Goal: Task Accomplishment & Management: Manage account settings

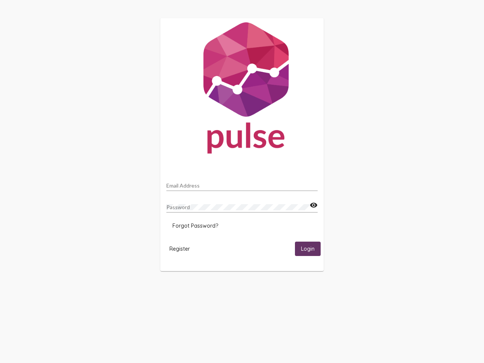
click at [242, 184] on input "Email Address" at bounding box center [242, 186] width 151 height 6
click at [314, 206] on mat-icon "visibility" at bounding box center [314, 205] width 8 height 9
click at [195, 226] on span "Forgot Password?" at bounding box center [196, 226] width 46 height 7
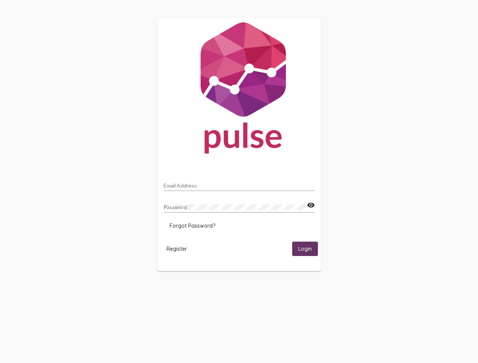
click at [180, 249] on span "Register" at bounding box center [177, 249] width 20 height 7
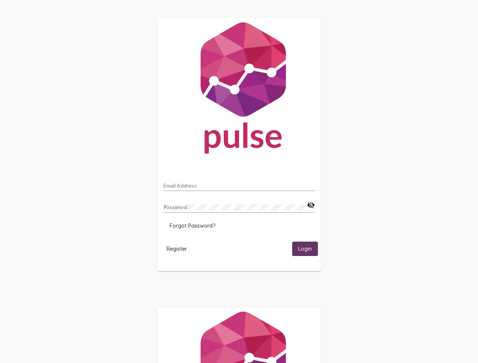
click at [308, 249] on html "Email Address Password visibility_off Forgot Password? Register Login" at bounding box center [239, 245] width 478 height 490
